Goal: Transaction & Acquisition: Register for event/course

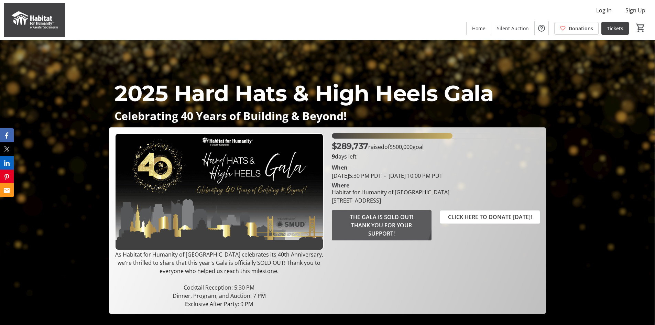
click at [378, 219] on span "THE GALA IS SOLD OUT! THANK YOU FOR YOUR SUPPORT!" at bounding box center [381, 225] width 83 height 25
click at [364, 225] on span "THE GALA IS SOLD OUT! THANK YOU FOR YOUR SUPPORT!" at bounding box center [381, 225] width 83 height 25
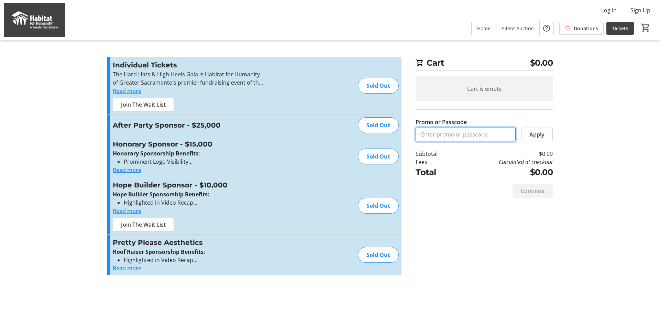
click at [436, 136] on input "Promo or Passcode" at bounding box center [466, 135] width 100 height 14
type input "Popejoy25"
click at [542, 134] on span "Apply" at bounding box center [537, 134] width 15 height 8
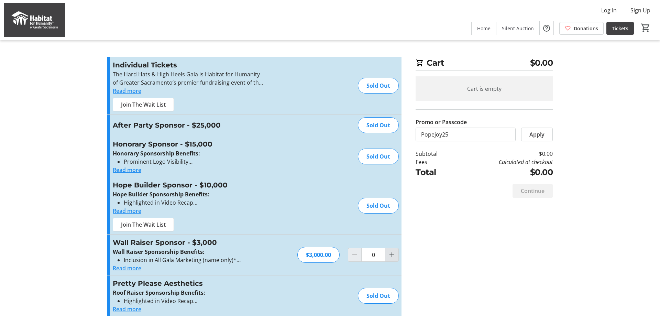
click at [392, 252] on mat-icon "Increment by one" at bounding box center [392, 255] width 8 height 8
type input "1"
